Goal: Task Accomplishment & Management: Complete application form

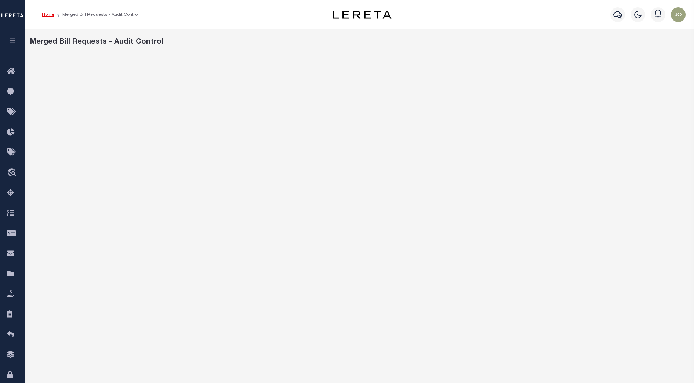
click at [48, 12] on link "Home" at bounding box center [48, 14] width 12 height 4
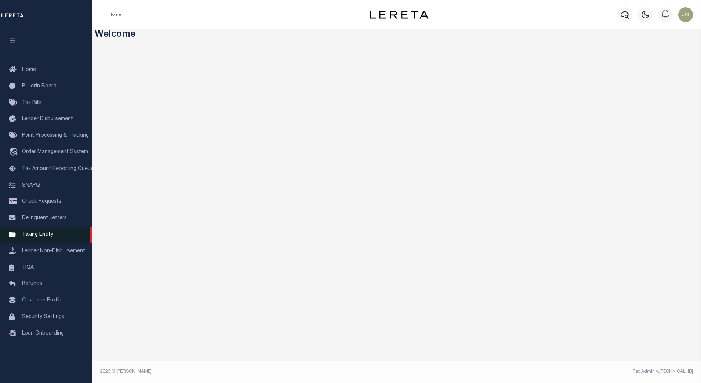
click at [49, 237] on span "Taxing Entity" at bounding box center [37, 234] width 31 height 5
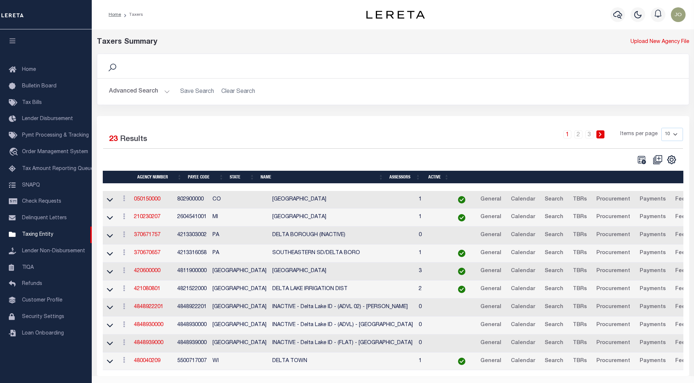
click at [220, 159] on div at bounding box center [248, 160] width 290 height 10
click at [110, 202] on icon at bounding box center [110, 200] width 6 height 4
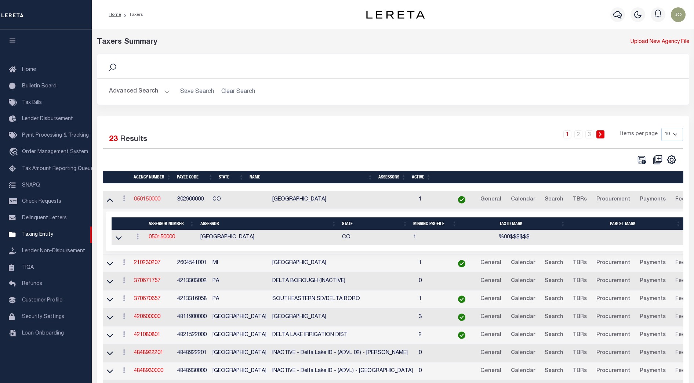
click at [148, 202] on link "050150000" at bounding box center [147, 199] width 26 height 5
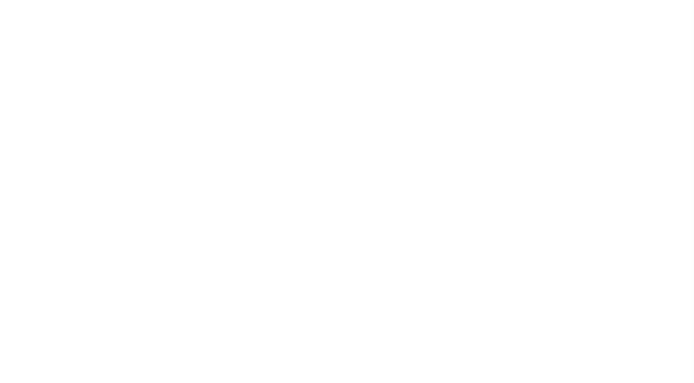
select select
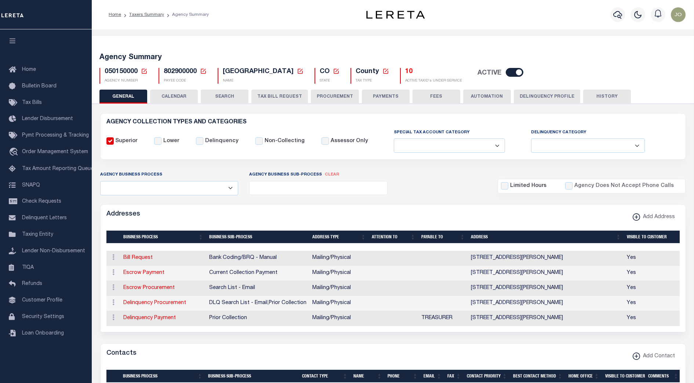
click at [175, 98] on button "CALENDAR" at bounding box center [174, 97] width 48 height 14
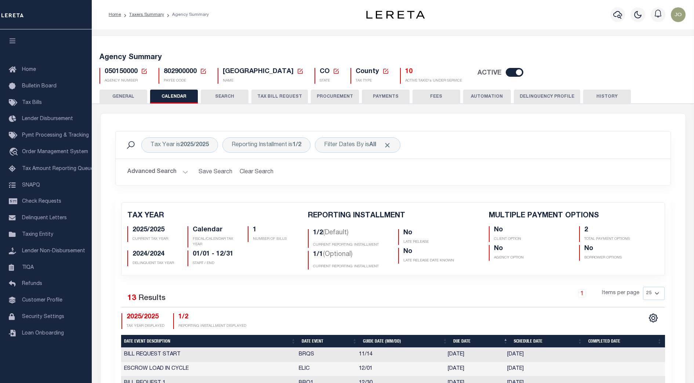
checkbox input "false"
type input "2"
click at [222, 98] on button "SEARCH" at bounding box center [225, 97] width 48 height 14
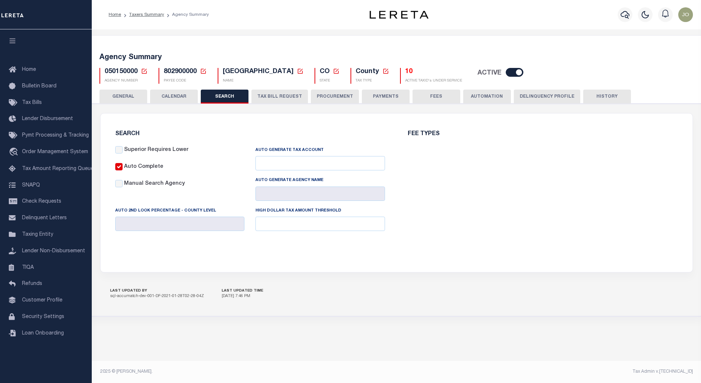
checkbox input "false"
type input "10000"
click at [276, 98] on button "TAX BILL REQUEST" at bounding box center [279, 97] width 57 height 14
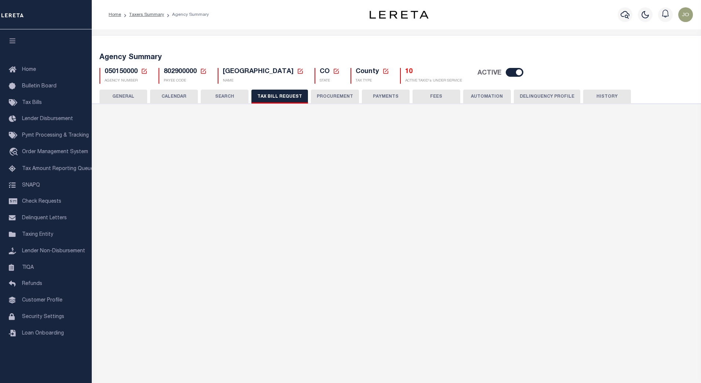
select select "27"
checkbox input "false"
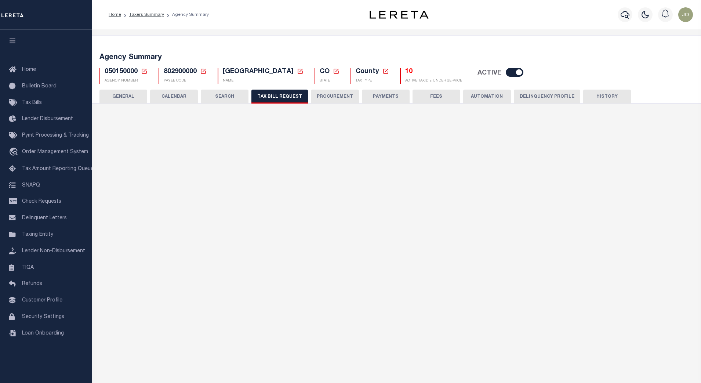
select select "23"
select select "false"
select select
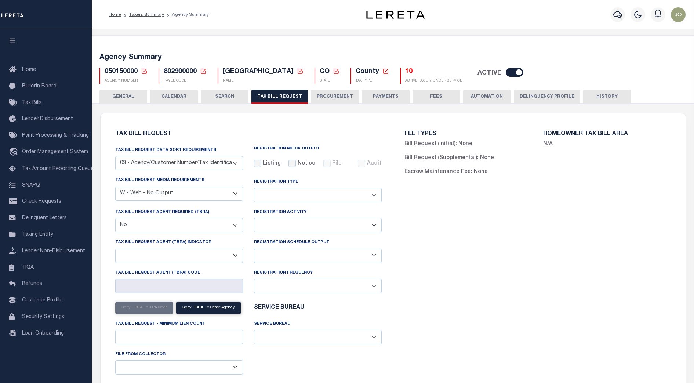
scroll to position [46, 0]
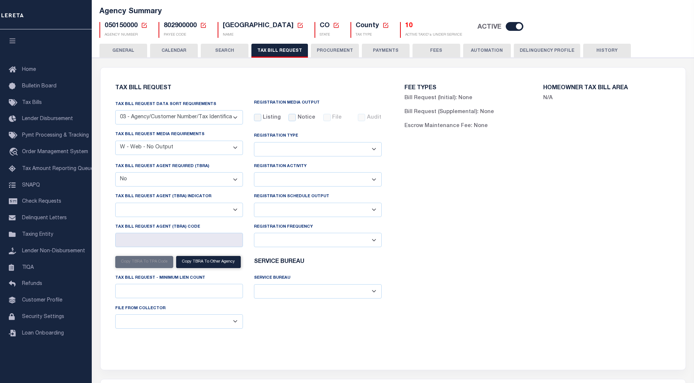
click at [339, 235] on select "Daily Monthly - First Day of the Month Monthly - Last Day of the Month Monthly …" at bounding box center [318, 240] width 128 height 14
click at [330, 220] on div "Registration Schedule Output Delta File Full File" at bounding box center [318, 207] width 139 height 30
click at [331, 215] on select "Delta File Full File" at bounding box center [318, 210] width 128 height 14
click at [428, 239] on div "FEE TYPES Bill Request (Initial): None Bill Request (Supplemental): None Escrow…" at bounding box center [537, 214] width 289 height 276
click at [426, 233] on div "FEE TYPES Bill Request (Initial): None Bill Request (Supplemental): None Escrow…" at bounding box center [537, 214] width 289 height 276
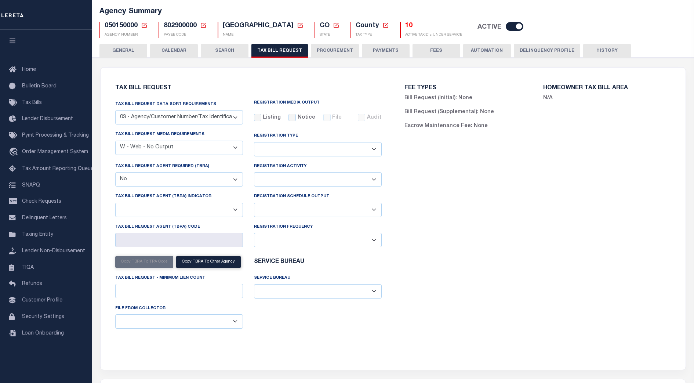
click at [374, 212] on select "Delta File Full File" at bounding box center [318, 210] width 128 height 14
click at [429, 209] on div "FEE TYPES Bill Request (Initial): None Bill Request (Supplemental): None Escrow…" at bounding box center [537, 214] width 289 height 276
click at [465, 204] on div "FEE TYPES Bill Request (Initial): None Bill Request (Supplemental): None Escrow…" at bounding box center [537, 214] width 289 height 276
click at [454, 255] on div "FEE TYPES Bill Request (Initial): None Bill Request (Supplemental): None Escrow…" at bounding box center [537, 214] width 289 height 276
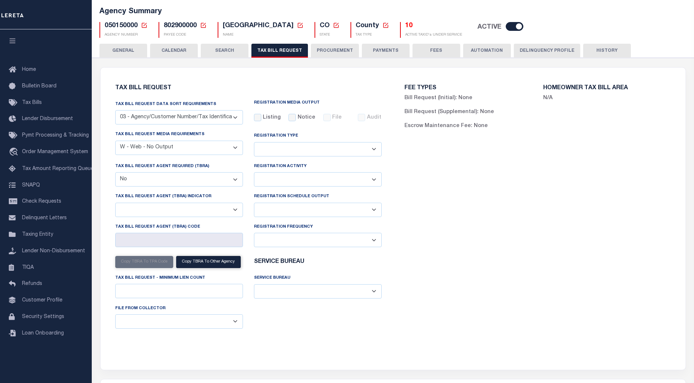
click at [445, 234] on div "FEE TYPES Bill Request (Initial): None Bill Request (Supplemental): None Escrow…" at bounding box center [537, 214] width 289 height 276
click at [416, 203] on div "FEE TYPES Bill Request (Initial): None Bill Request (Supplemental): None Escrow…" at bounding box center [537, 214] width 289 height 276
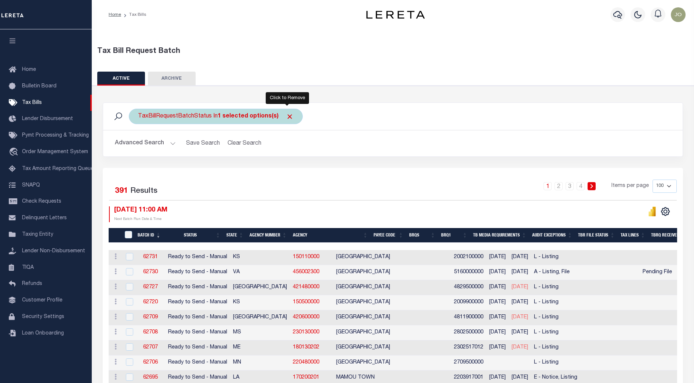
click at [287, 117] on span "Click to Remove" at bounding box center [290, 117] width 8 height 8
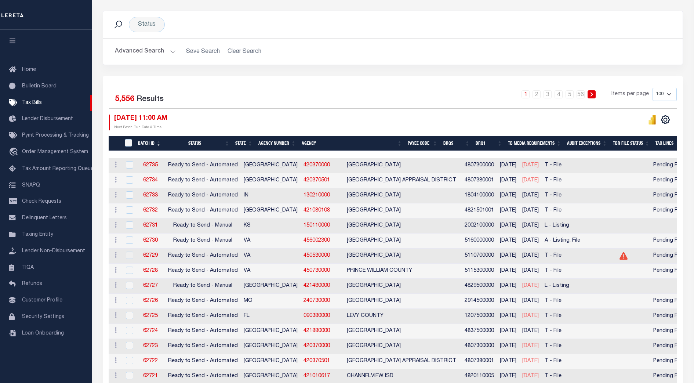
scroll to position [46, 0]
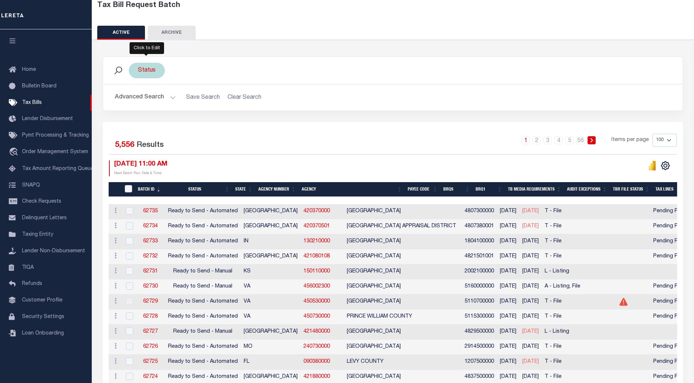
click at [156, 69] on div "Status" at bounding box center [147, 70] width 36 height 15
select select
click at [162, 84] on li "0 selected" at bounding box center [155, 86] width 29 height 8
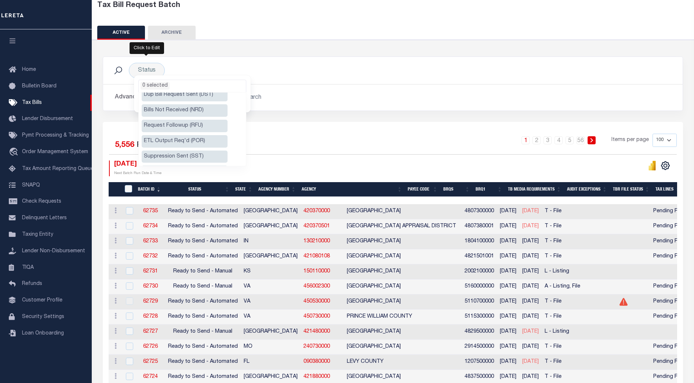
scroll to position [145, 0]
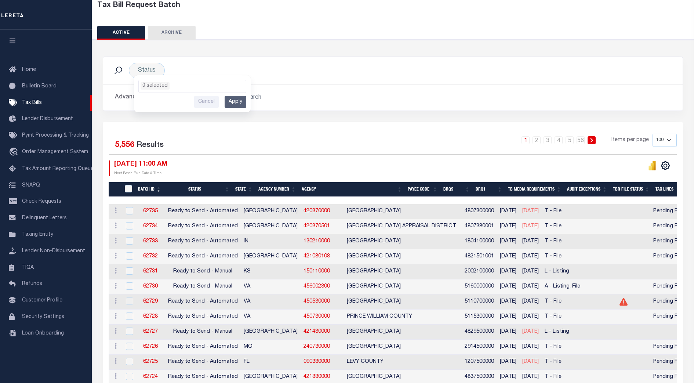
click at [168, 98] on button "Advanced Search" at bounding box center [145, 97] width 61 height 14
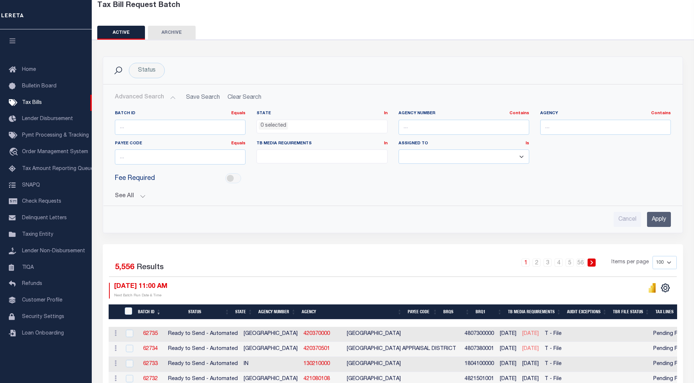
click at [315, 153] on ul at bounding box center [322, 155] width 130 height 10
click at [437, 157] on select "Aakash Patel Adrian Garin Agustin Fernandez Agustin Maturino Ahmad Darwish Ajay…" at bounding box center [464, 156] width 131 height 14
click at [143, 196] on button "See All" at bounding box center [393, 196] width 556 height 7
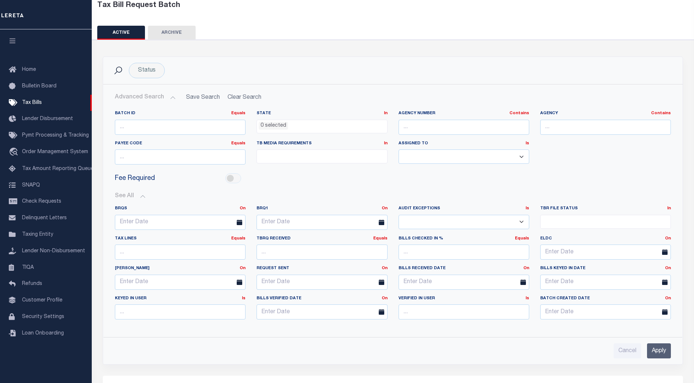
scroll to position [138, 0]
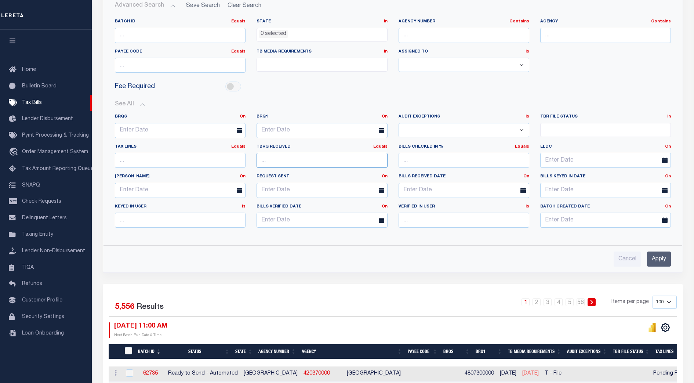
click at [301, 161] on input "number" at bounding box center [322, 160] width 131 height 15
click at [557, 134] on span at bounding box center [605, 130] width 131 height 14
click at [544, 264] on div "Cancel Apply" at bounding box center [393, 258] width 556 height 15
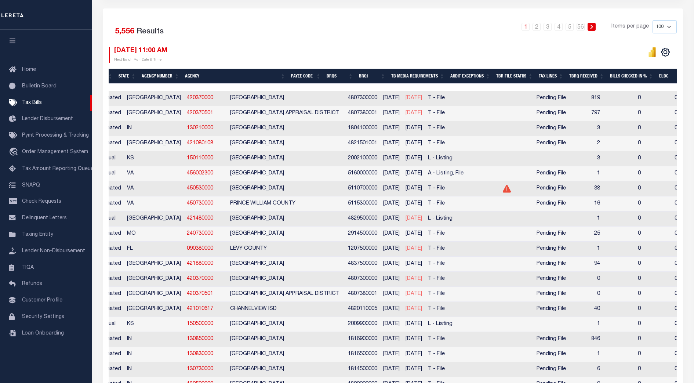
scroll to position [0, 0]
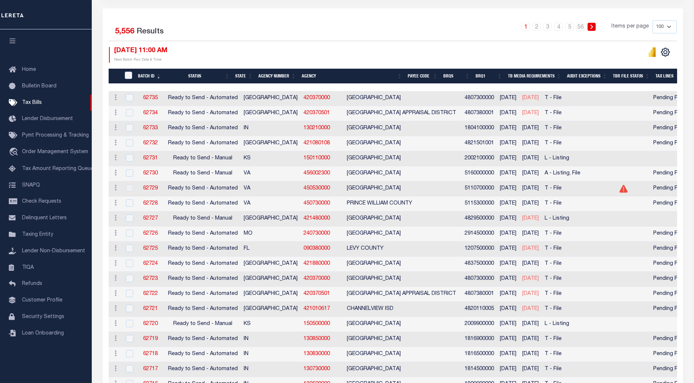
click at [307, 51] on div "08/29/2025 11:00 AM Next Batch Run Date & Time" at bounding box center [251, 55] width 284 height 16
click at [322, 45] on div "Selected 5,556 Results 1 2 3 4 5 … 56 Items per page 100 200 500 1000 08/29/202…" at bounding box center [393, 41] width 580 height 42
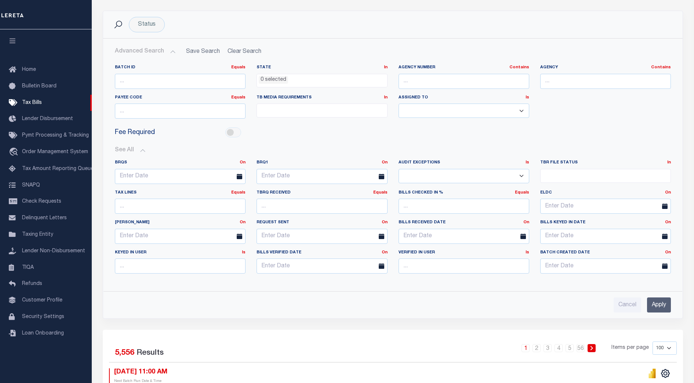
click at [318, 108] on ul at bounding box center [322, 109] width 130 height 10
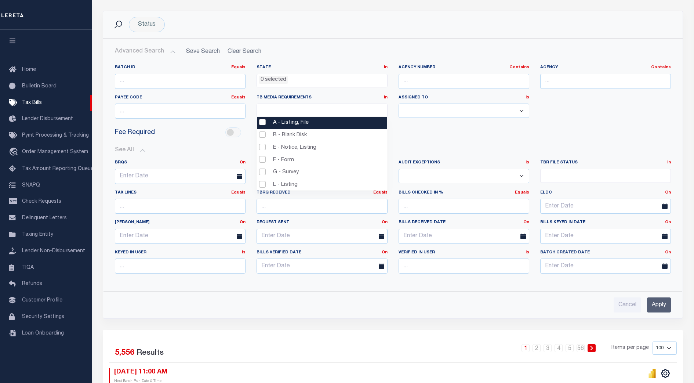
click at [448, 134] on div "Fee Required" at bounding box center [392, 132] width 567 height 17
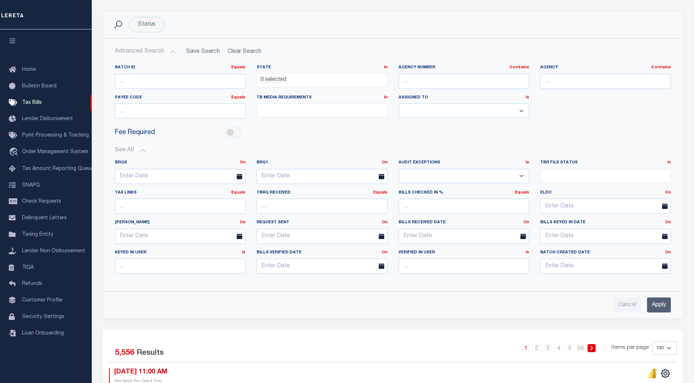
click at [406, 131] on div "Fee Required" at bounding box center [392, 132] width 567 height 17
click at [397, 139] on div "Fee Required" at bounding box center [392, 132] width 567 height 17
click at [419, 137] on div "Fee Required" at bounding box center [392, 132] width 567 height 17
click at [450, 132] on div "Fee Required" at bounding box center [392, 132] width 567 height 17
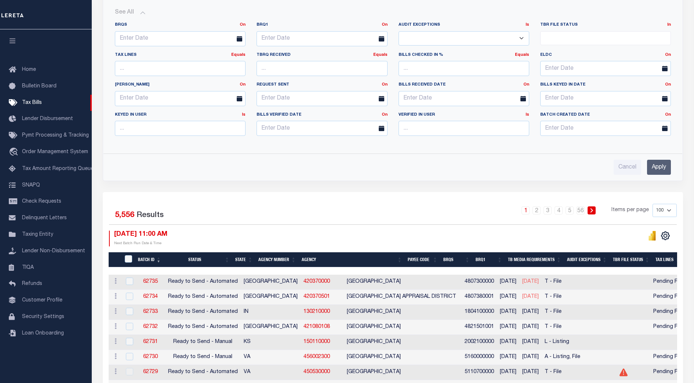
scroll to position [184, 0]
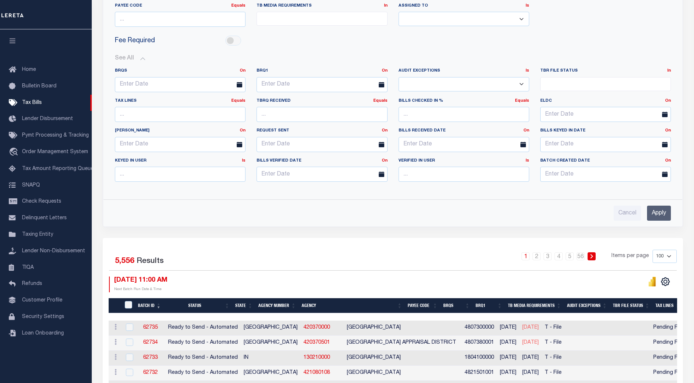
click at [570, 86] on ul at bounding box center [606, 82] width 130 height 10
click at [586, 59] on button "See All" at bounding box center [393, 58] width 556 height 7
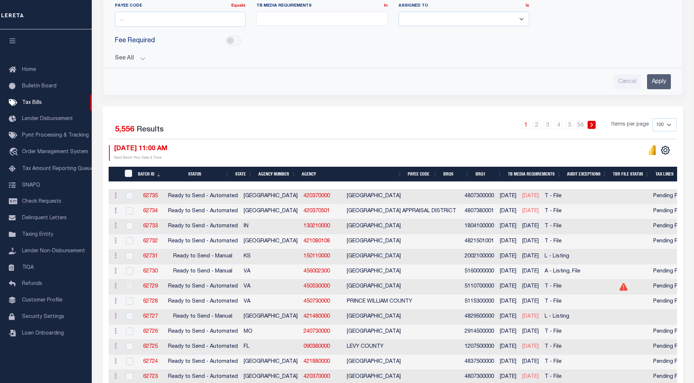
click at [141, 57] on button "See All" at bounding box center [393, 58] width 556 height 7
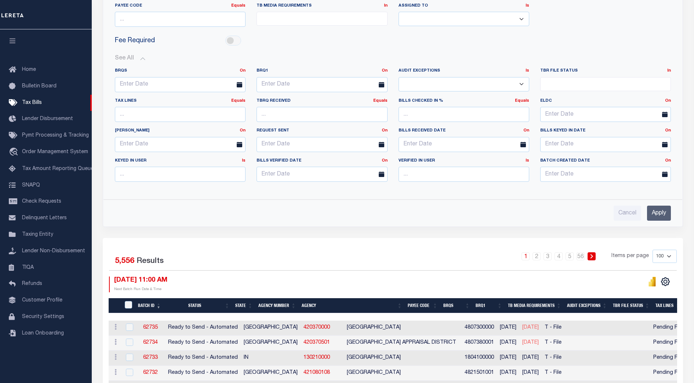
click at [573, 83] on ul at bounding box center [606, 82] width 130 height 10
click at [558, 221] on div "Advanced Search Save Search Clear Search Batch ID Equals Equals Is Not Equal To…" at bounding box center [393, 87] width 580 height 280
click at [496, 235] on div "Status Ready to Send - Manual (RTS) Bill Request Sent (RST) Bills Received (RCD…" at bounding box center [392, 78] width 591 height 319
click at [482, 228] on div "Status Ready to Send - Manual (RTS) Bill Request Sent (RST) Bills Received (RCD…" at bounding box center [392, 78] width 591 height 319
click at [380, 195] on div "Batch ID Equals Equals Is Not Equal To Is Greater Than Is Less Than State In In…" at bounding box center [393, 94] width 568 height 254
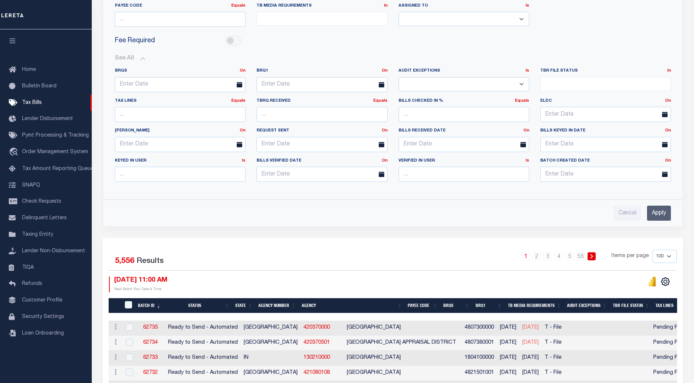
click at [412, 206] on div "Cancel Apply" at bounding box center [393, 213] width 556 height 15
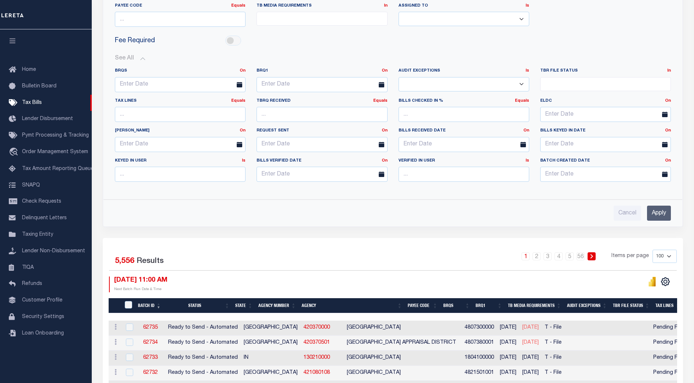
click at [417, 225] on div "Advanced Search Save Search Clear Search Batch ID Equals Equals Is Not Equal To…" at bounding box center [393, 87] width 580 height 280
click at [428, 228] on div "Status Ready to Send - Manual (RTS) Bill Request Sent (RST) Bills Received (RCD…" at bounding box center [392, 78] width 591 height 319
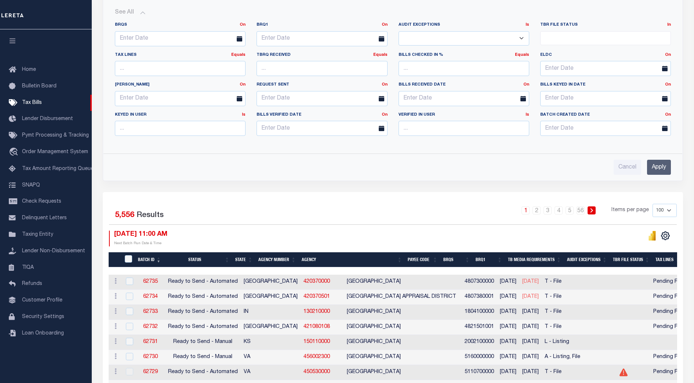
scroll to position [138, 0]
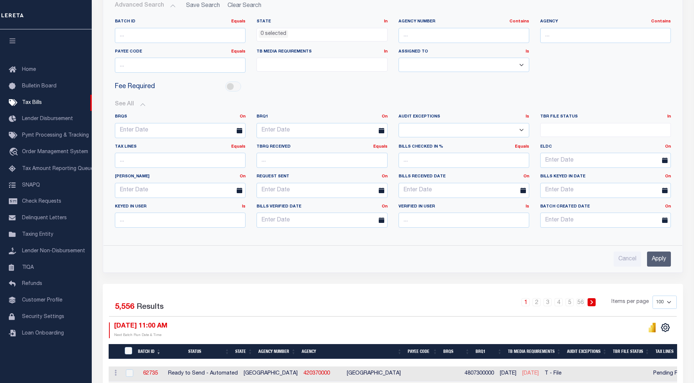
click at [428, 246] on div "Cancel Apply" at bounding box center [393, 256] width 568 height 21
click at [454, 239] on div "BRQS On On After Before Between BRQ1 On On After Before Is Is" at bounding box center [392, 173] width 567 height 131
click at [524, 240] on div "Batch ID Equals Equals Is Not Equal To Is Greater Than Is Less Than State In In…" at bounding box center [393, 140] width 568 height 254
click at [535, 235] on div "BRQS On On After Before Between BRQ1 On On After Before Is Is" at bounding box center [392, 173] width 567 height 131
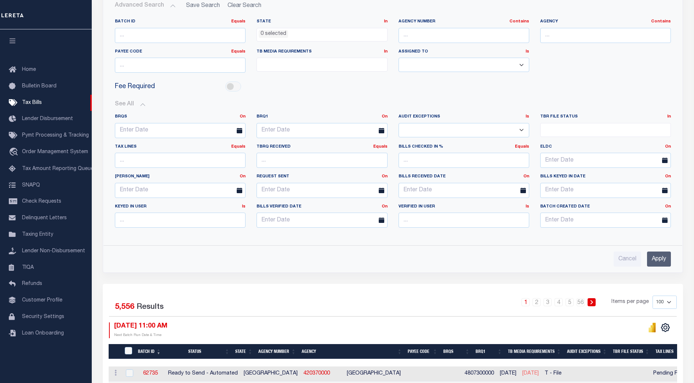
click at [535, 235] on div "BRQS On On After Before Between BRQ1 On On After Before Is Is" at bounding box center [392, 173] width 567 height 131
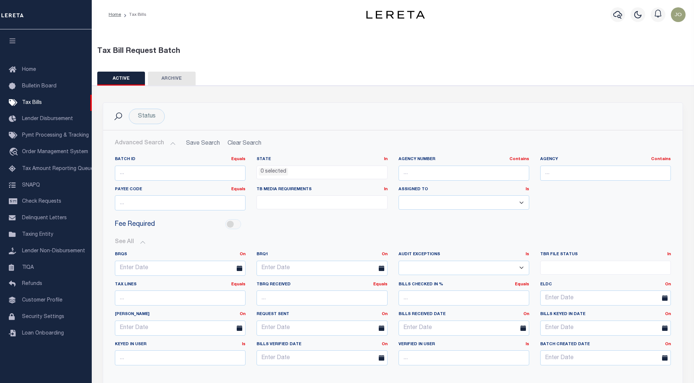
click at [535, 235] on div "See All BRQS On On After Before Between On On After Is" at bounding box center [393, 305] width 556 height 144
click at [490, 228] on div "Fee Required" at bounding box center [392, 224] width 567 height 17
click at [307, 229] on div "Fee Required" at bounding box center [392, 224] width 567 height 17
click at [305, 229] on div "Fee Required" at bounding box center [392, 224] width 567 height 17
click at [326, 217] on div "Fee Required" at bounding box center [392, 224] width 567 height 17
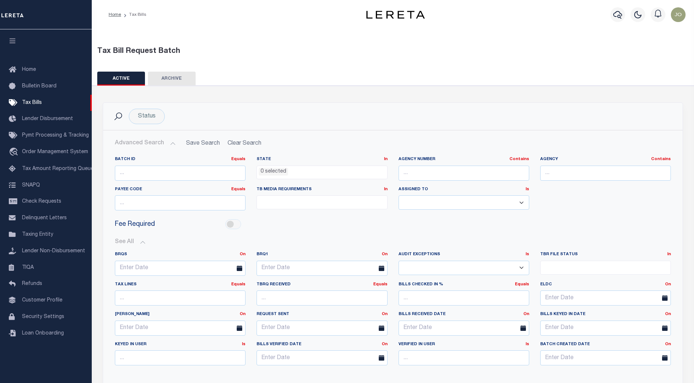
click at [326, 217] on div "Fee Required" at bounding box center [392, 224] width 567 height 17
click at [328, 216] on div "Fee Required" at bounding box center [392, 224] width 567 height 17
click at [400, 226] on div "Fee Required" at bounding box center [392, 224] width 567 height 17
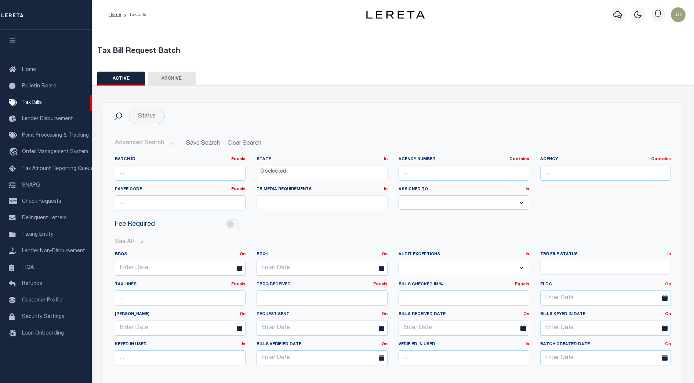
click at [400, 226] on div "Fee Required" at bounding box center [392, 224] width 567 height 17
click at [551, 226] on div "Fee Required" at bounding box center [392, 224] width 567 height 17
click at [575, 191] on div "Batch ID Equals Equals Is Not Equal To Is Greater Than Is Less Than State In In…" at bounding box center [392, 186] width 567 height 60
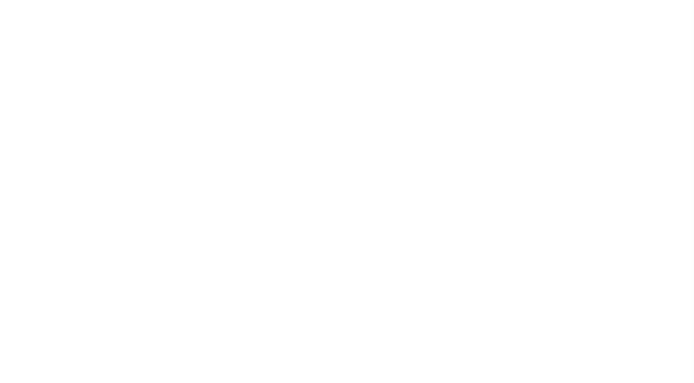
select select "RTA"
select select "29"
select select "22"
select select "1"
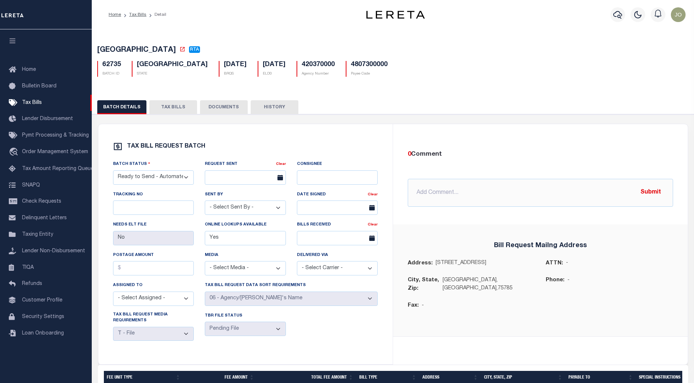
scroll to position [46, 0]
